Goal: Information Seeking & Learning: Check status

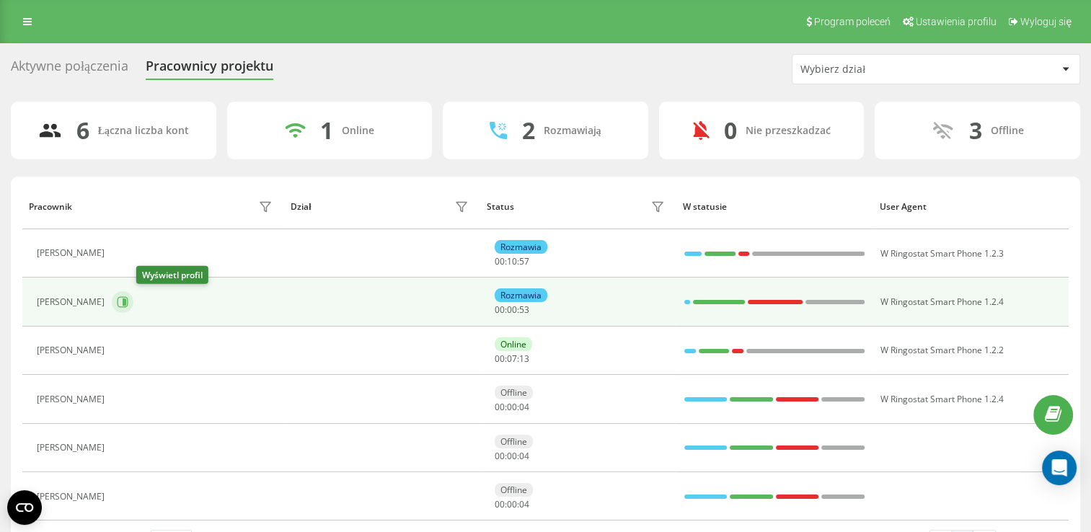
click at [128, 303] on icon at bounding box center [123, 302] width 11 height 11
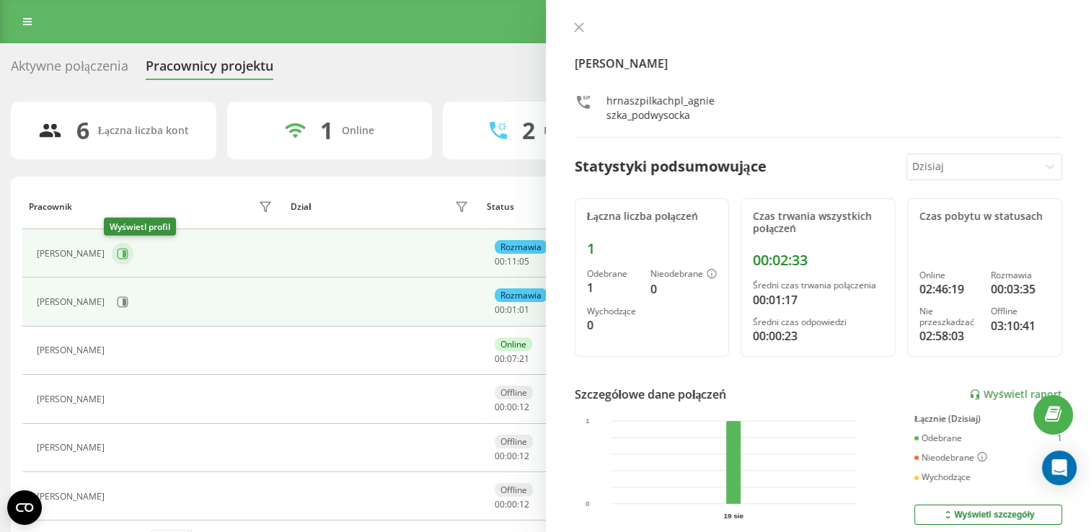
click at [123, 255] on button at bounding box center [123, 254] width 22 height 22
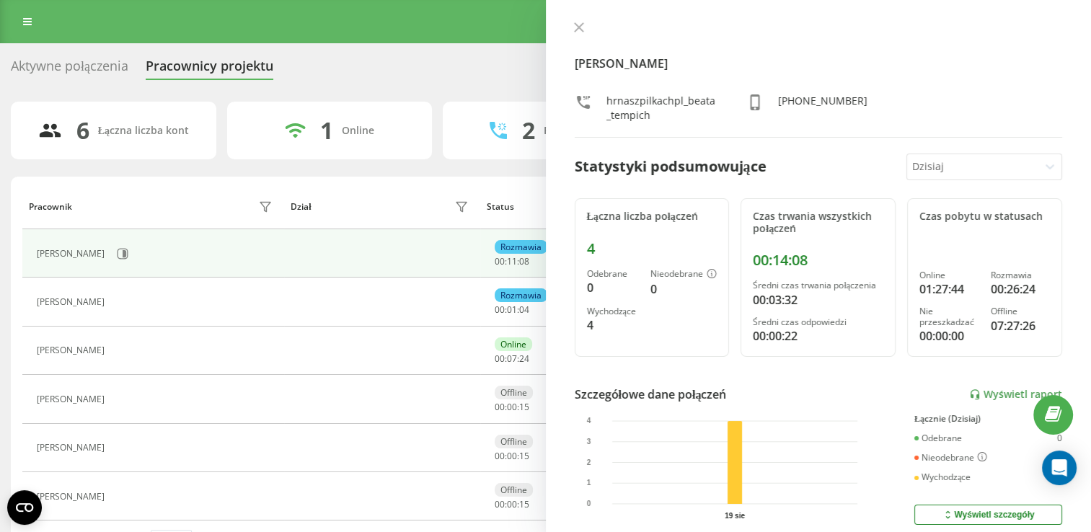
click at [389, 163] on div "6 Łączna liczba kont 1 Online 2 Rozmawiają 0 Nie przeszkadzać 3 Offline Pracown…" at bounding box center [545, 334] width 1069 height 464
click at [577, 23] on icon at bounding box center [579, 27] width 10 height 10
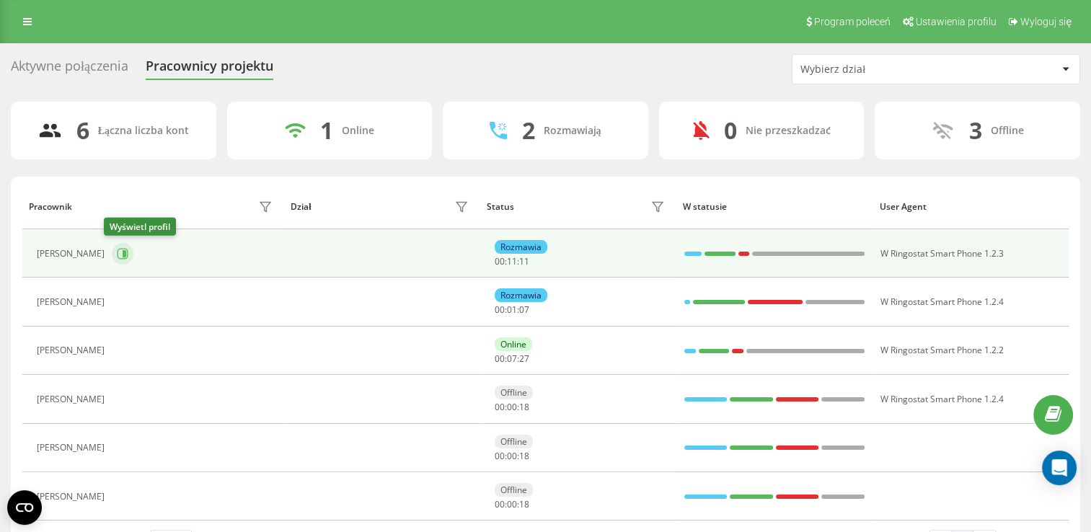
click at [117, 255] on icon at bounding box center [123, 254] width 12 height 12
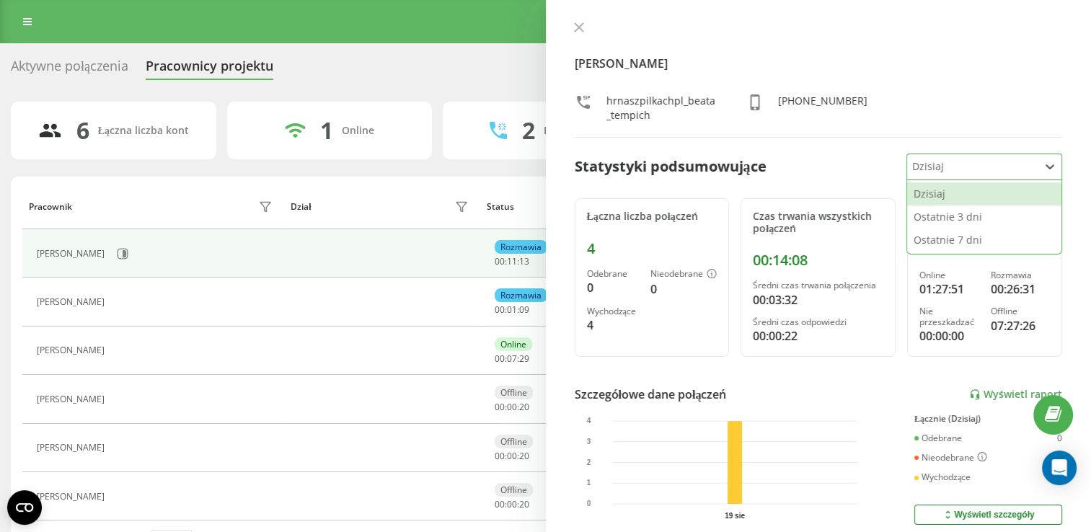
click at [944, 171] on div at bounding box center [972, 167] width 120 height 17
click at [950, 211] on div "Ostatnie 3 dni" at bounding box center [984, 216] width 154 height 23
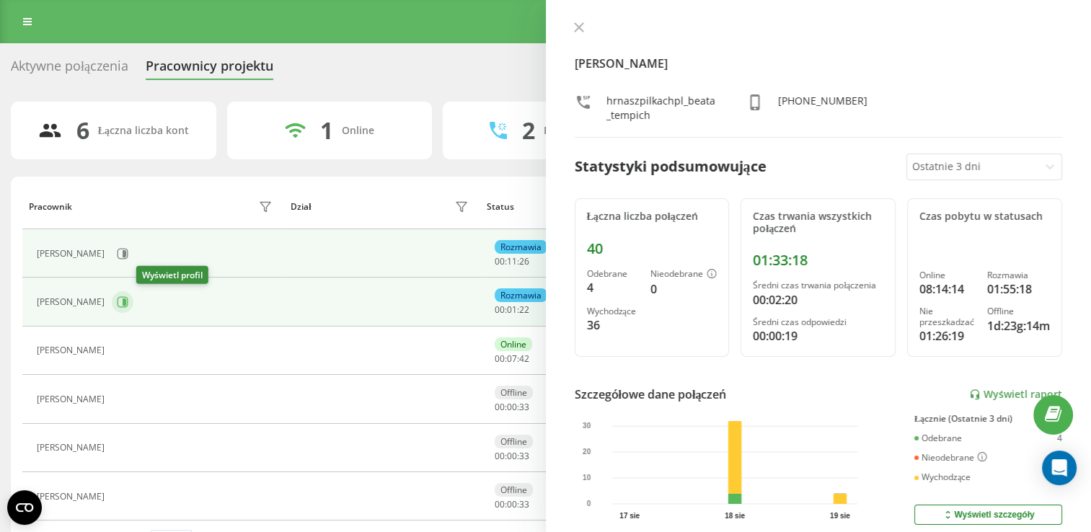
click at [133, 293] on button at bounding box center [123, 302] width 22 height 22
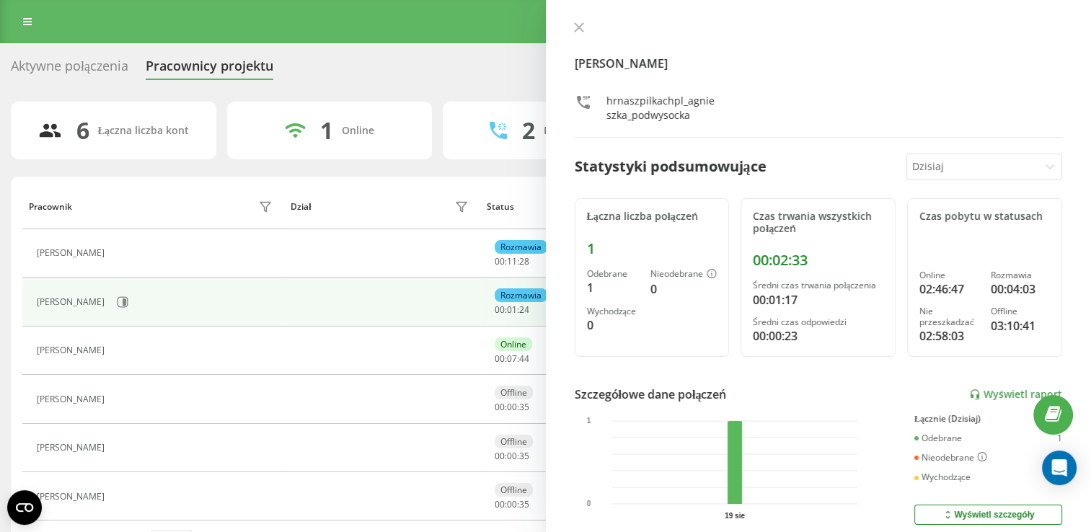
click at [945, 165] on div at bounding box center [972, 167] width 120 height 17
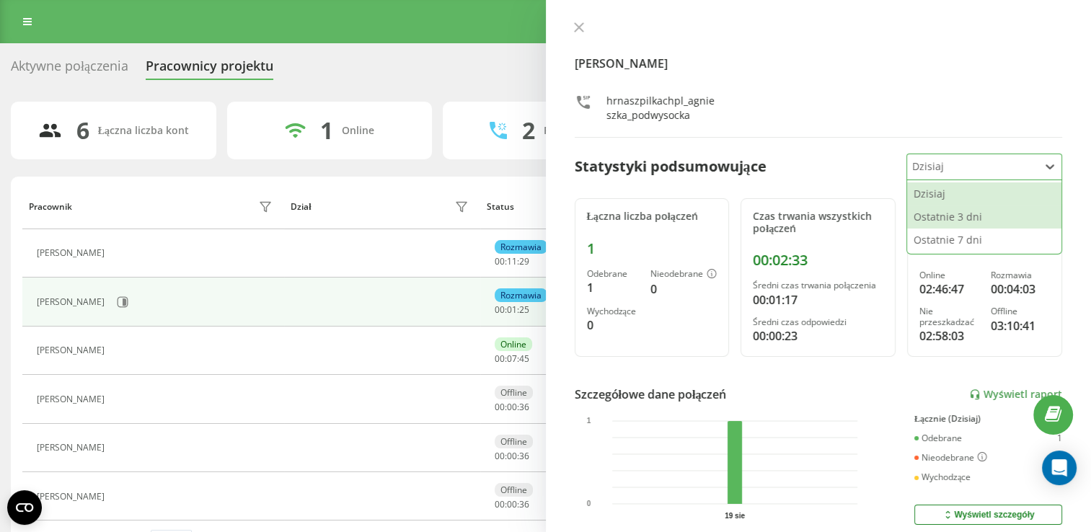
click at [945, 218] on div "Ostatnie 3 dni" at bounding box center [984, 216] width 154 height 23
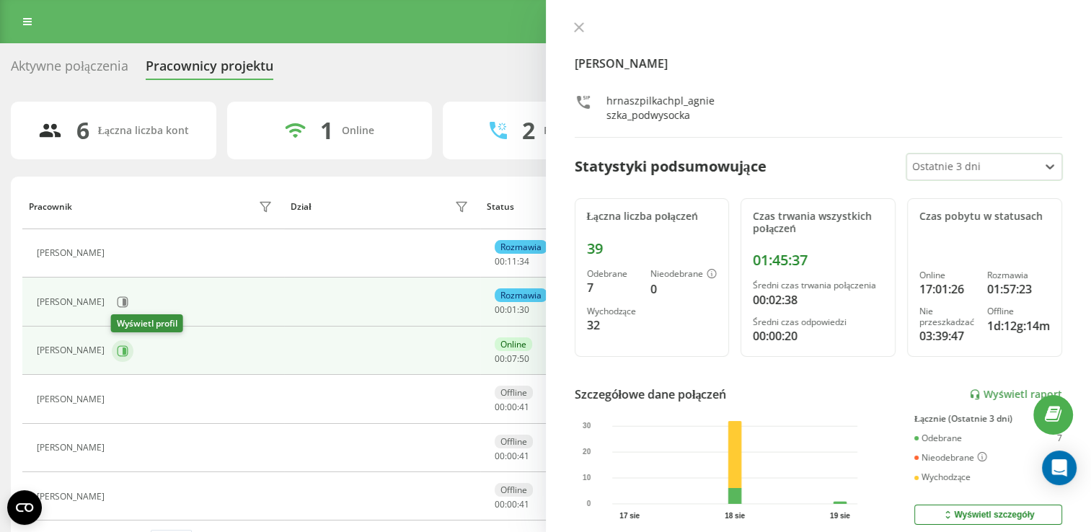
click at [123, 355] on icon at bounding box center [123, 350] width 11 height 11
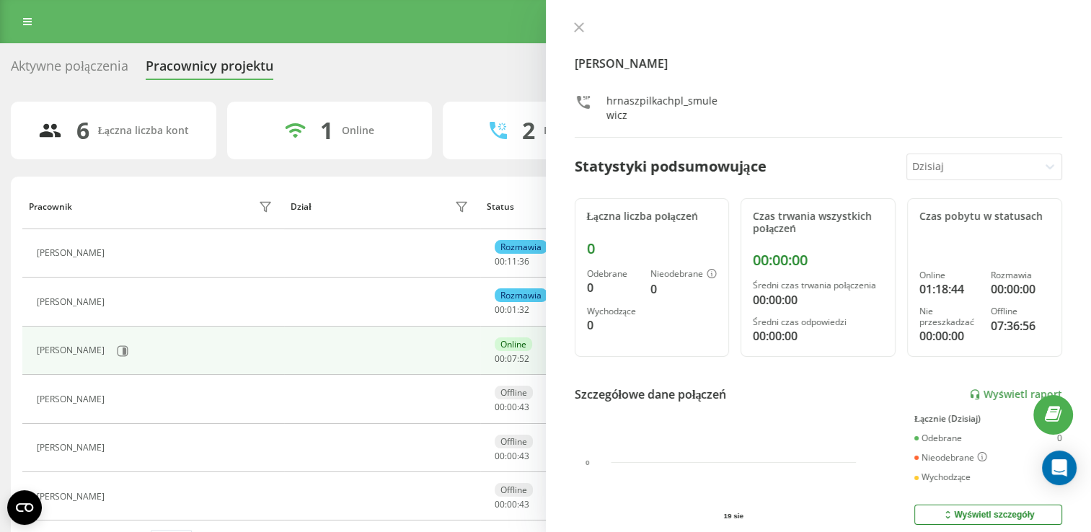
click at [1000, 167] on div at bounding box center [972, 167] width 120 height 17
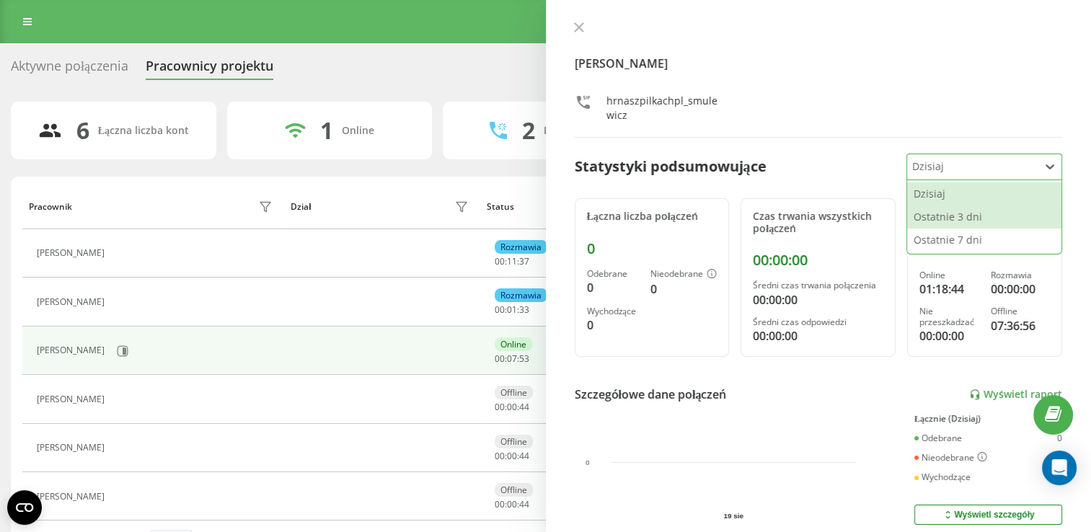
click at [966, 222] on div "Ostatnie 3 dni" at bounding box center [984, 216] width 154 height 23
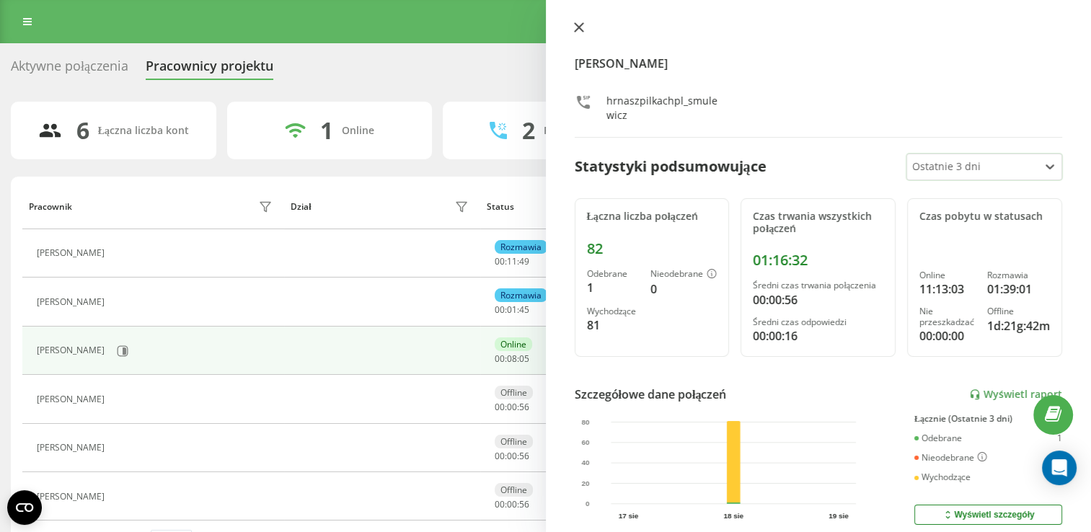
click at [579, 27] on icon at bounding box center [578, 27] width 9 height 9
click at [580, 26] on icon at bounding box center [579, 27] width 10 height 10
